Goal: Answer question/provide support

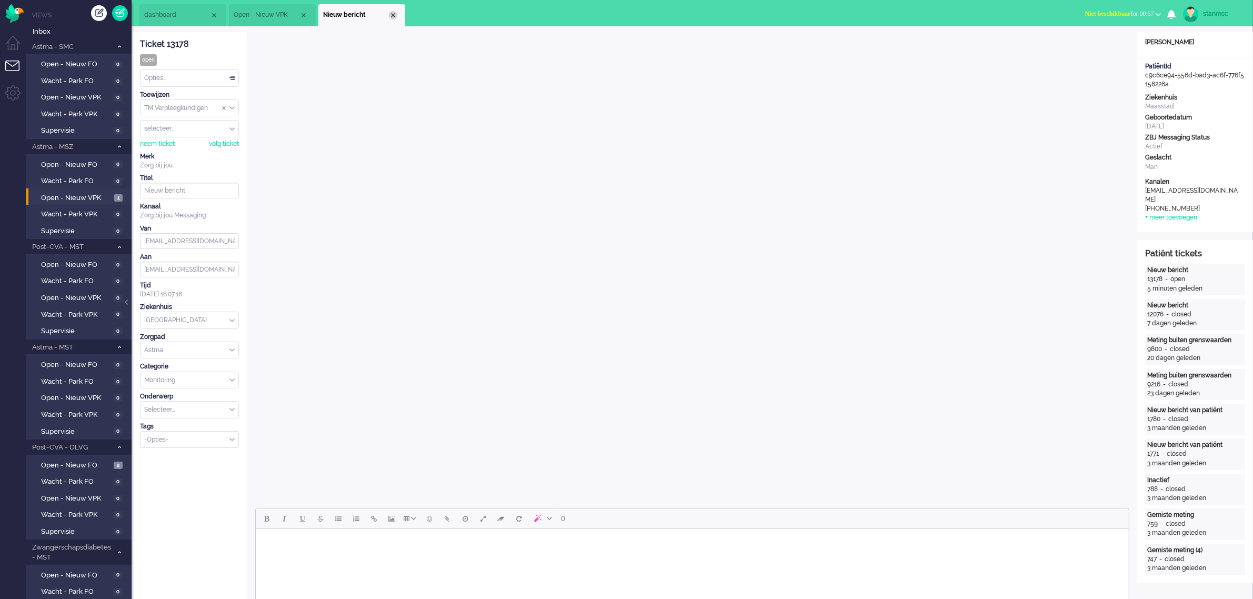
click at [390, 14] on div "Close tab" at bounding box center [393, 15] width 8 height 8
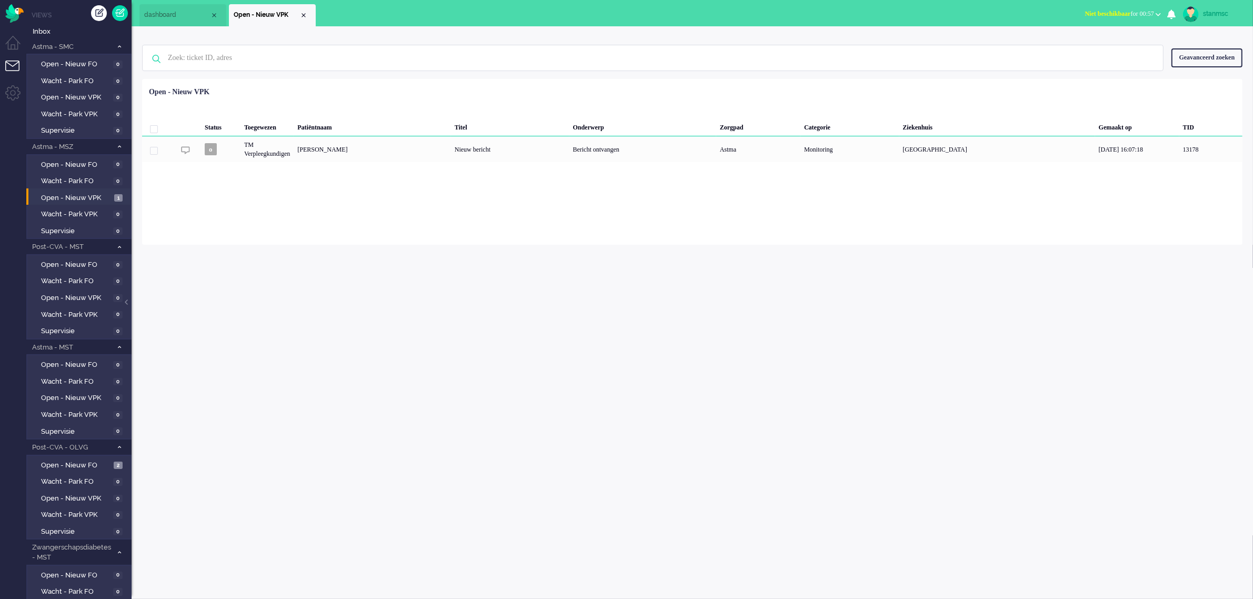
click at [1130, 11] on span "Niet beschikbaar for 00:57" at bounding box center [1119, 13] width 69 height 7
click at [1097, 46] on label "Online" at bounding box center [1116, 47] width 83 height 9
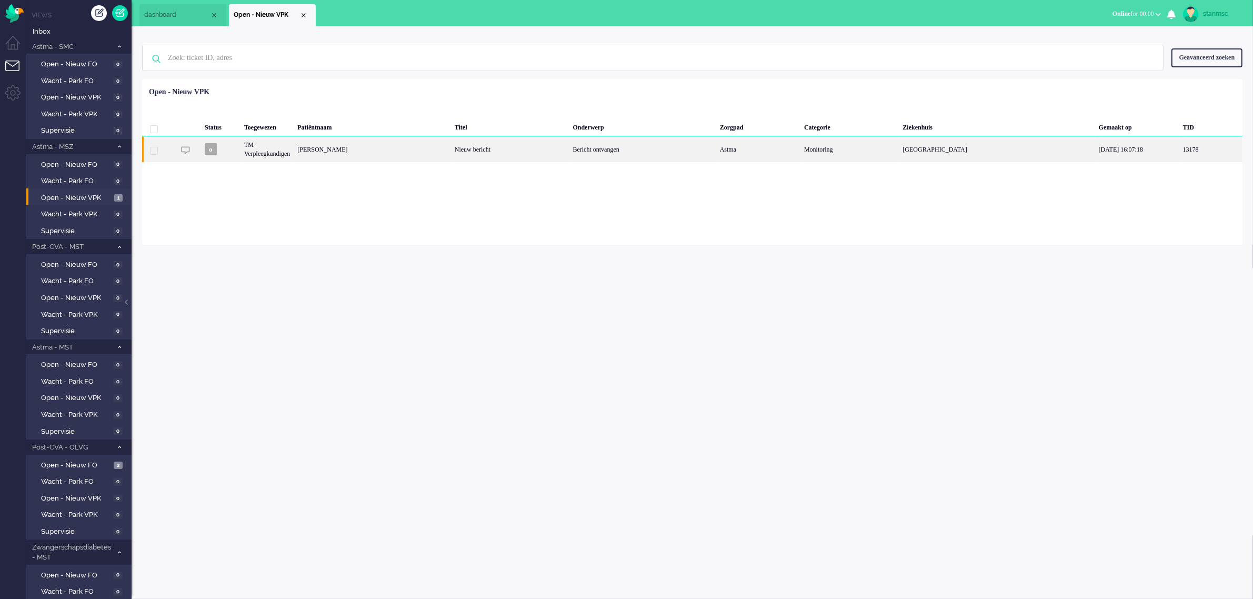
click at [385, 152] on div "[PERSON_NAME]" at bounding box center [372, 149] width 157 height 26
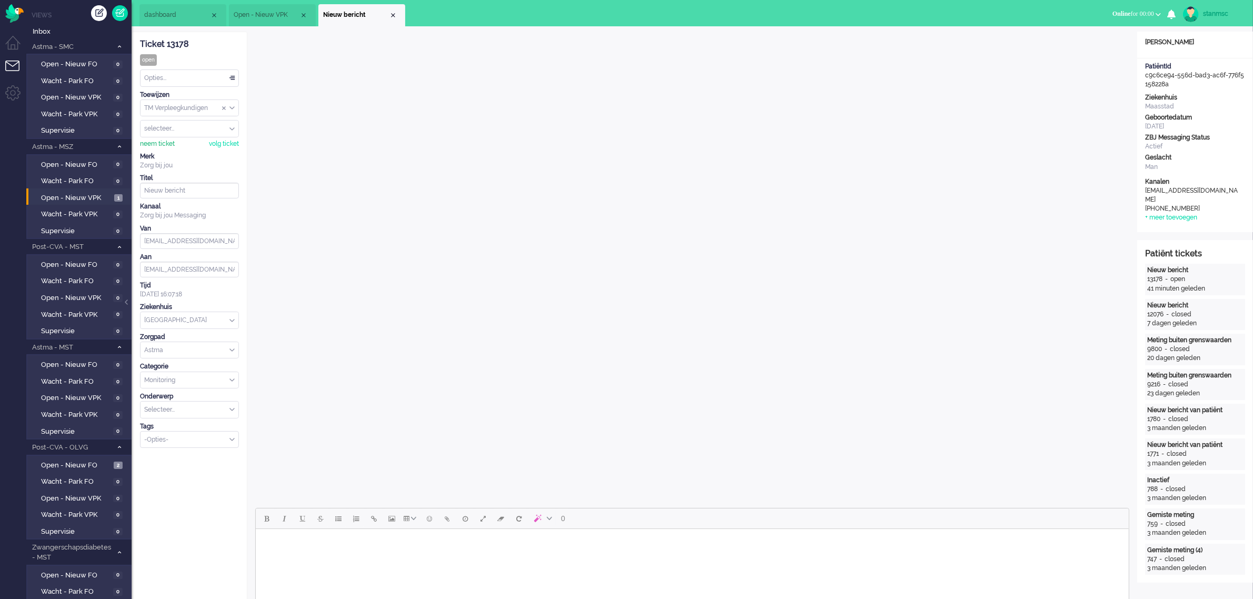
click at [165, 140] on div "neem ticket" at bounding box center [157, 143] width 35 height 9
click at [222, 127] on span "Assign User" at bounding box center [224, 128] width 4 height 7
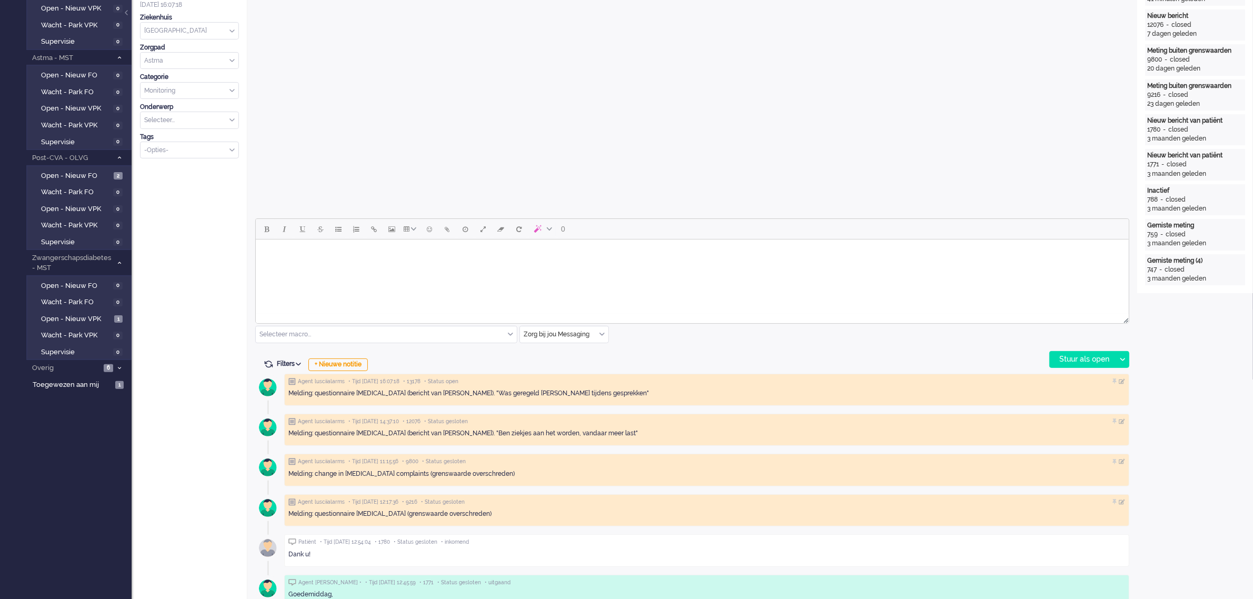
scroll to position [197, 0]
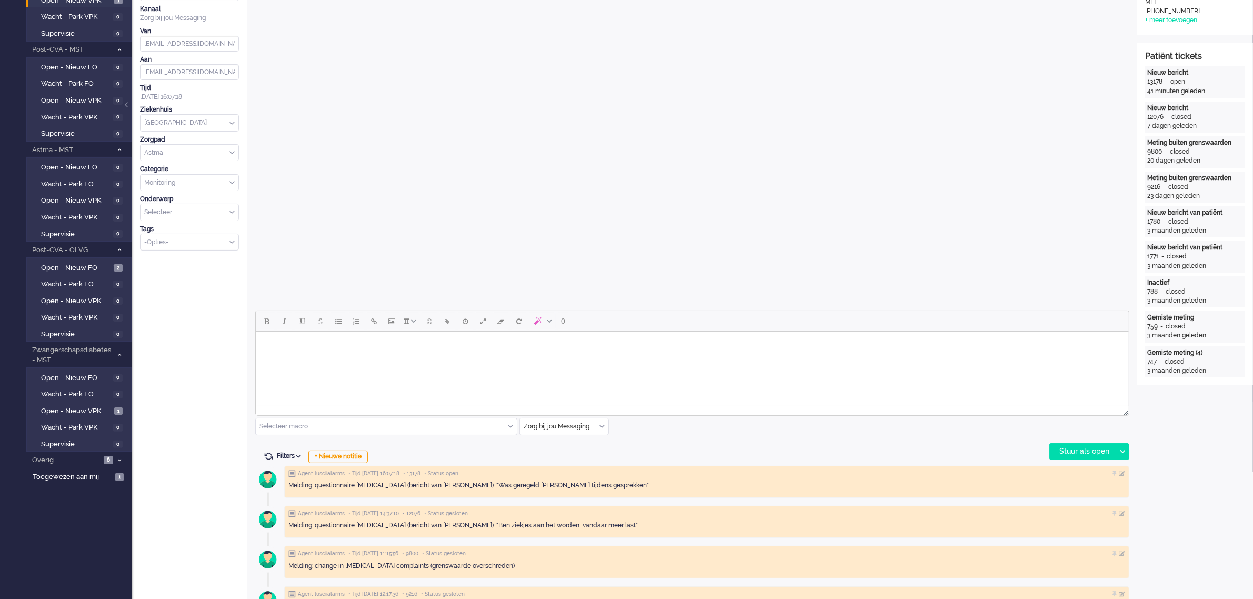
click at [293, 346] on body "Rich Text Area. Press ALT-0 for help." at bounding box center [691, 345] width 864 height 18
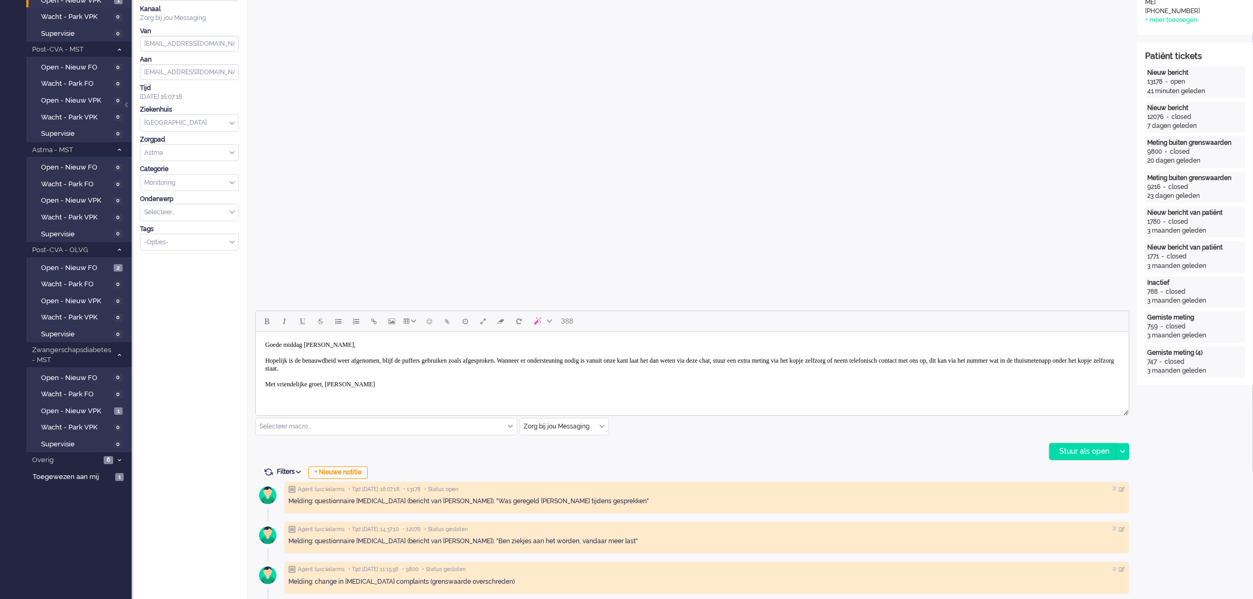
click at [1088, 448] on div "Stuur als open" at bounding box center [1083, 452] width 66 height 16
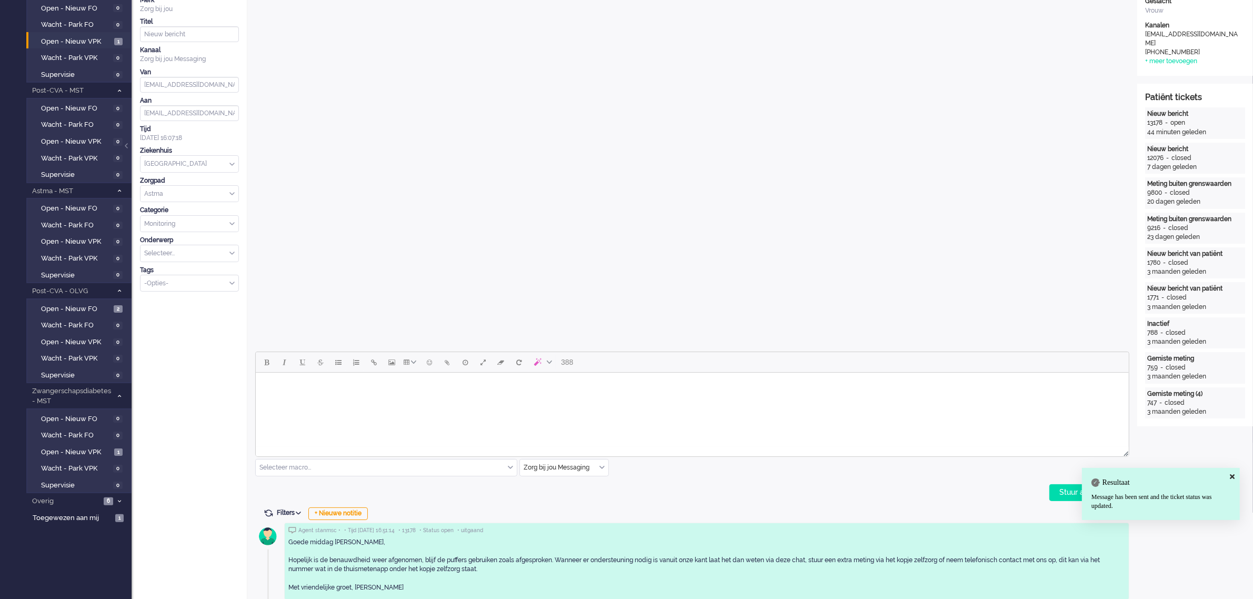
scroll to position [0, 0]
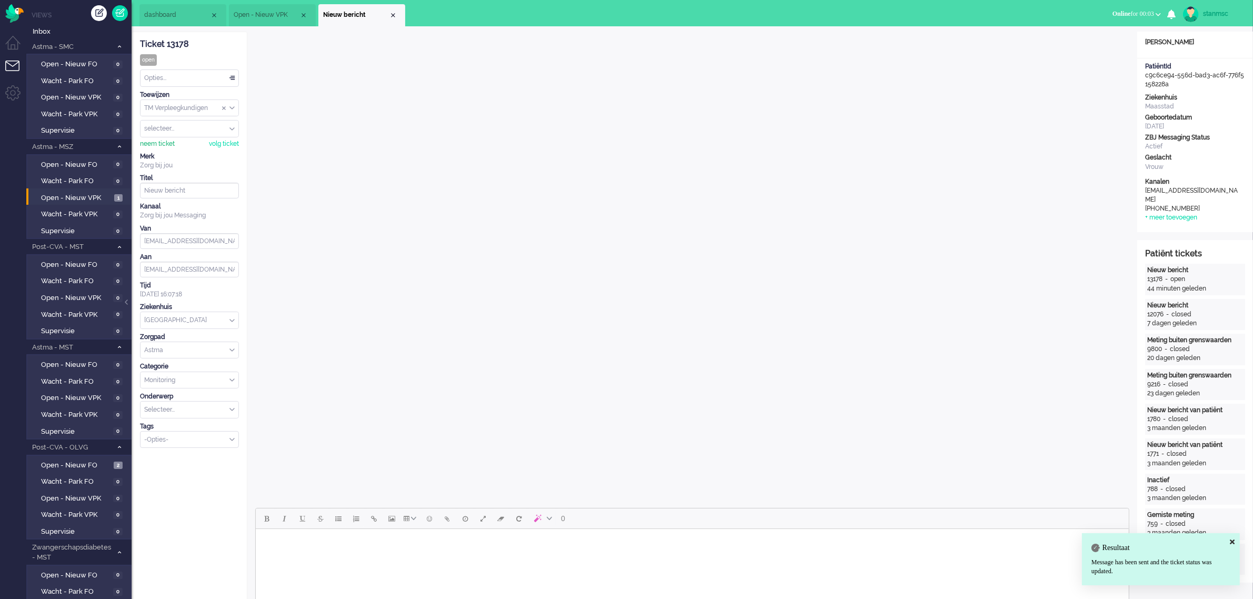
click at [162, 144] on div "neem ticket" at bounding box center [157, 143] width 35 height 9
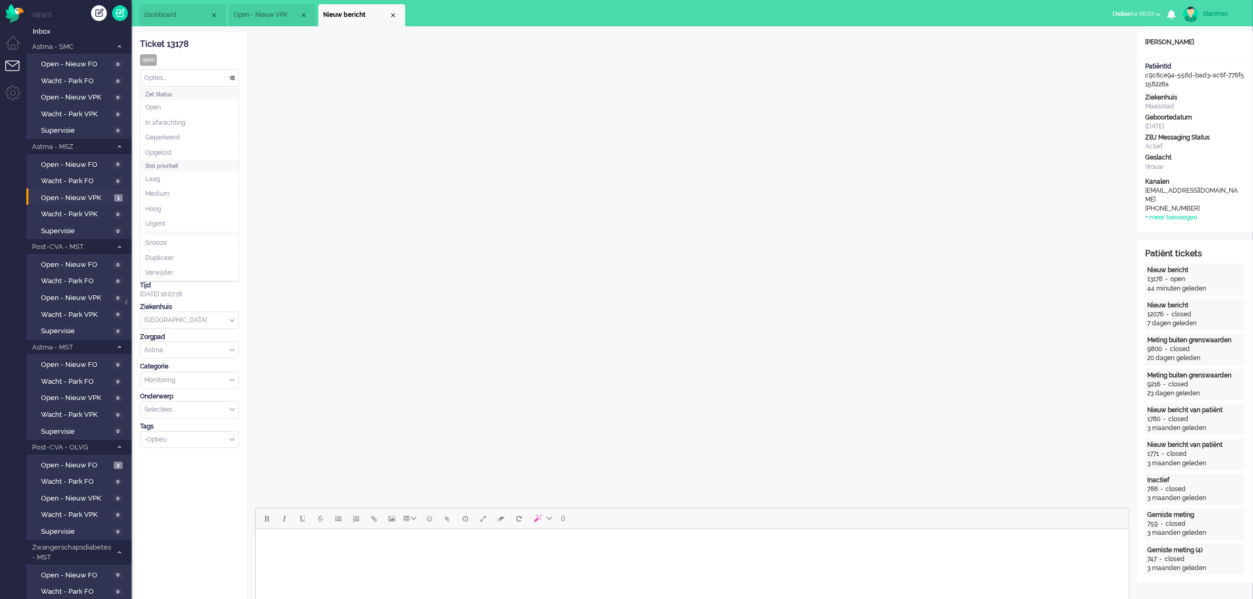
click at [174, 75] on div "Opties..." at bounding box center [189, 78] width 98 height 16
click at [166, 153] on span "Opgelost" at bounding box center [158, 152] width 26 height 9
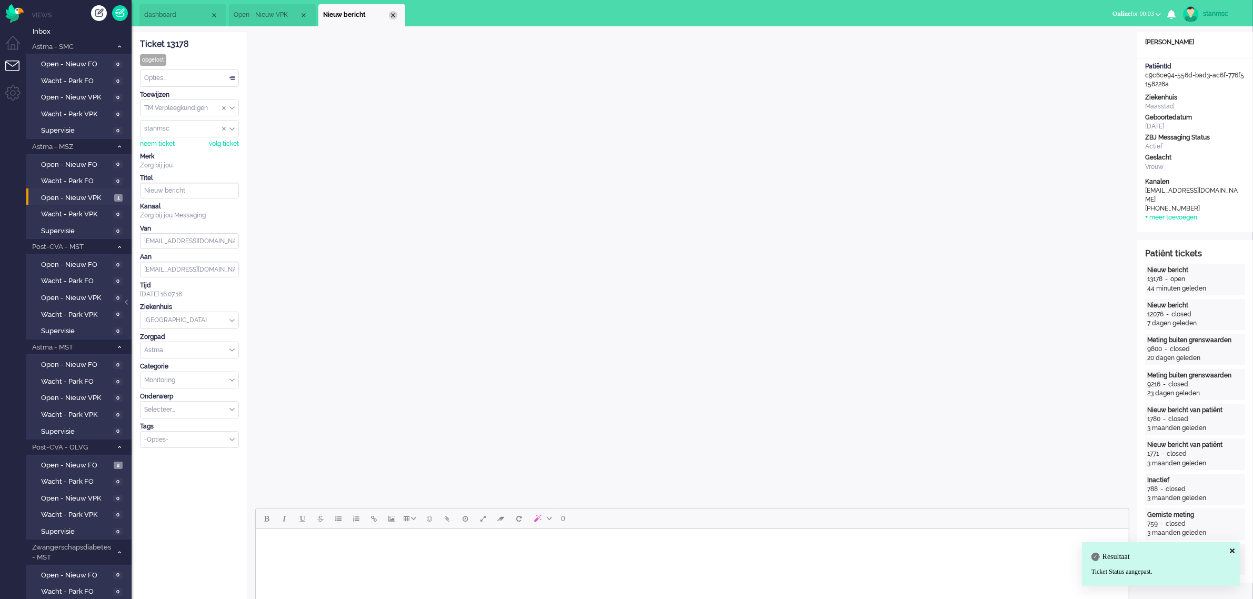
click at [393, 16] on div "Close tab" at bounding box center [393, 15] width 8 height 8
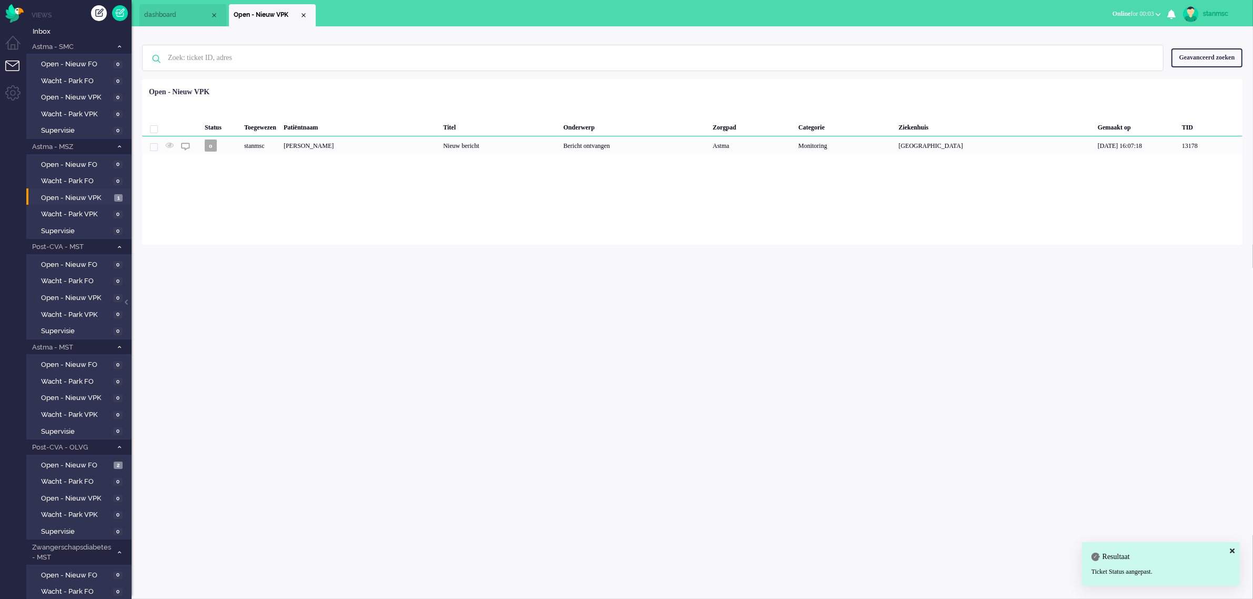
click at [183, 16] on span "dashboard" at bounding box center [177, 15] width 66 height 9
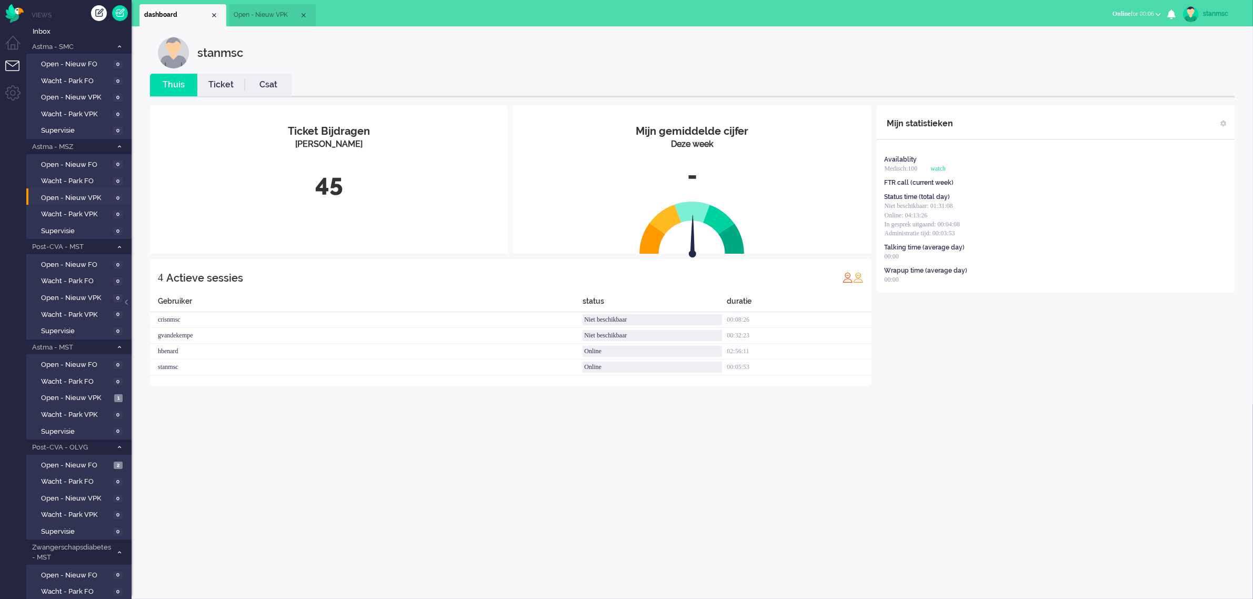
click at [218, 83] on link "Ticket" at bounding box center [220, 85] width 47 height 12
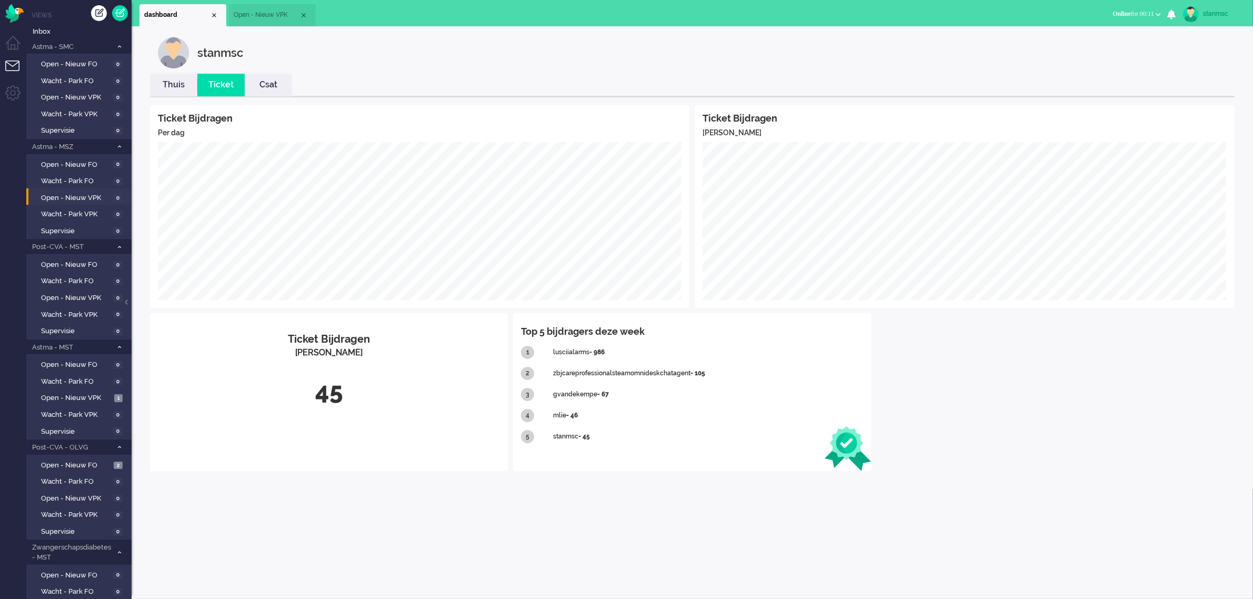
click at [1149, 16] on span "Online for 00:11" at bounding box center [1133, 13] width 42 height 7
click at [1114, 35] on label "Niet beschikbaar" at bounding box center [1116, 35] width 83 height 9
click at [1205, 11] on div "stanmsc" at bounding box center [1222, 13] width 39 height 11
click at [1188, 82] on link "Uitloggen" at bounding box center [1210, 84] width 73 height 11
